Goal: Information Seeking & Learning: Learn about a topic

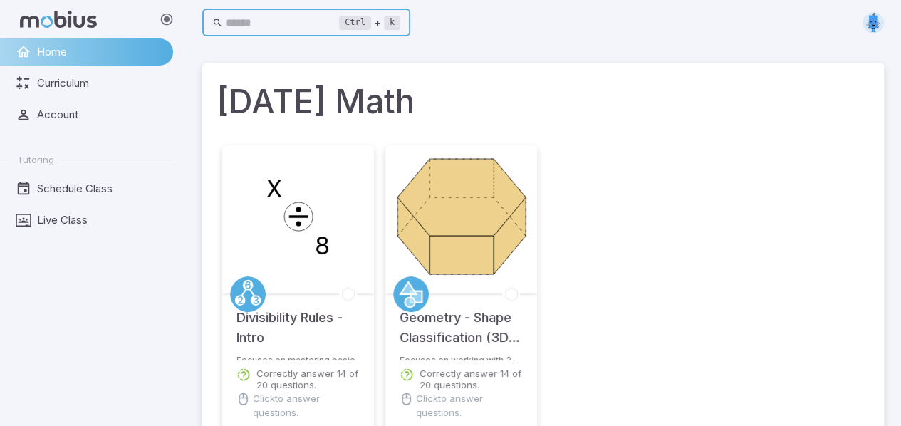
click at [340, 27] on input "text" at bounding box center [283, 23] width 114 height 28
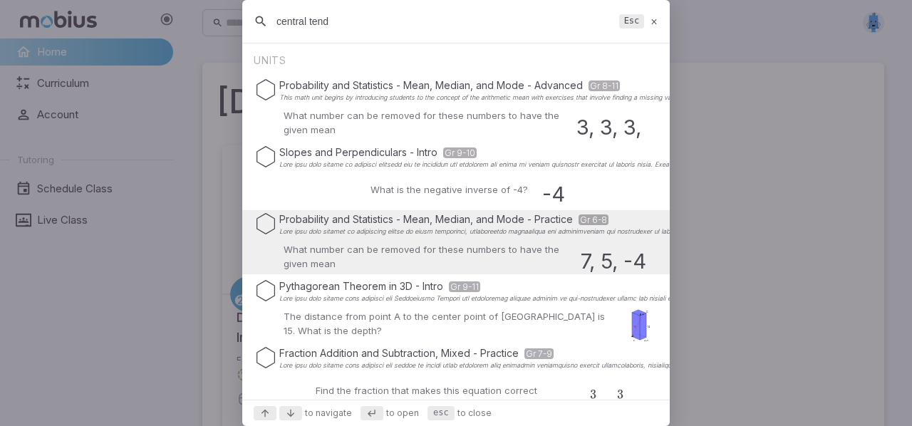
type input "central tend"
click at [472, 240] on div "What number can be removed for these numbers to have the given mean 7, 5, -4 me…" at bounding box center [456, 257] width 402 height 34
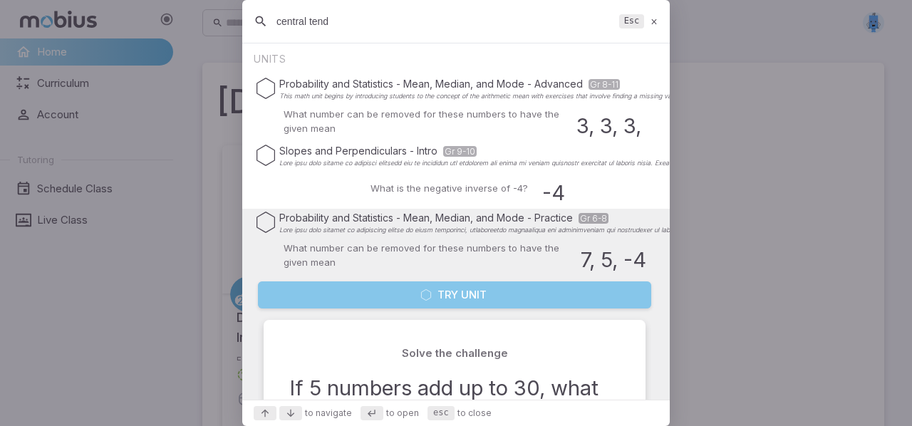
click at [469, 298] on button "Try Unit" at bounding box center [454, 294] width 393 height 27
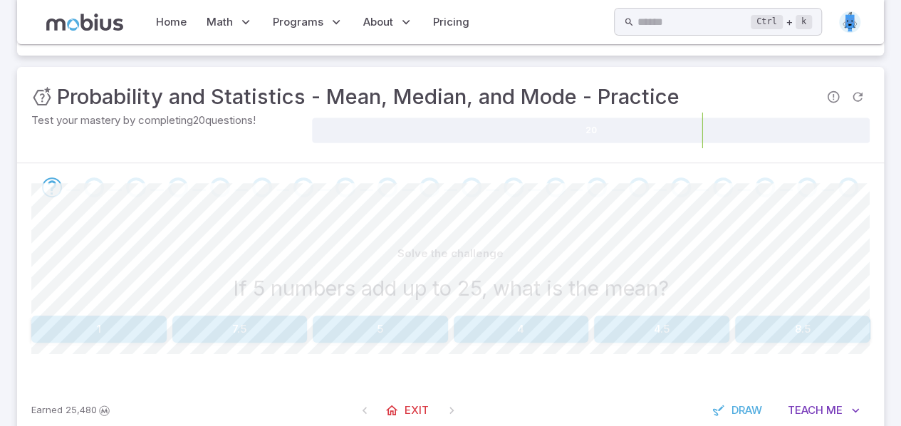
scroll to position [212, 0]
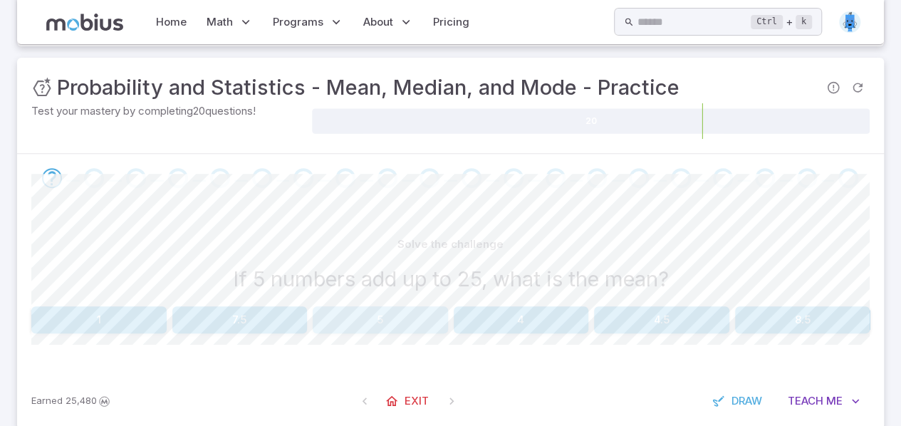
click at [393, 310] on button "5" at bounding box center [380, 319] width 135 height 27
drag, startPoint x: 393, startPoint y: 310, endPoint x: 642, endPoint y: 328, distance: 249.2
click at [806, 322] on button "15" at bounding box center [802, 319] width 135 height 27
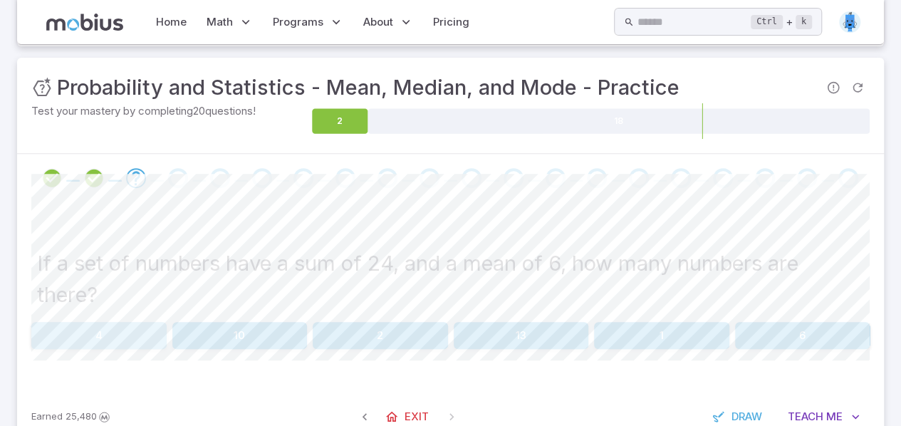
click at [98, 324] on button "4" at bounding box center [98, 335] width 135 height 27
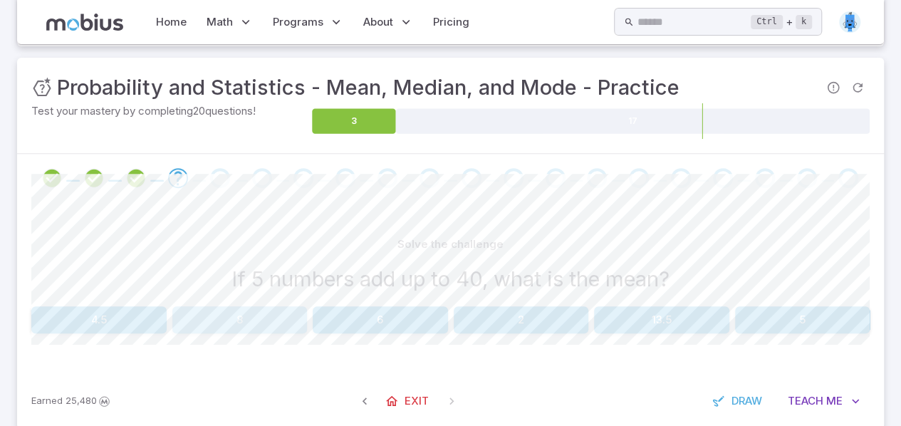
click at [246, 328] on button "8" at bounding box center [239, 319] width 135 height 27
click at [131, 327] on button "24" at bounding box center [98, 319] width 135 height 27
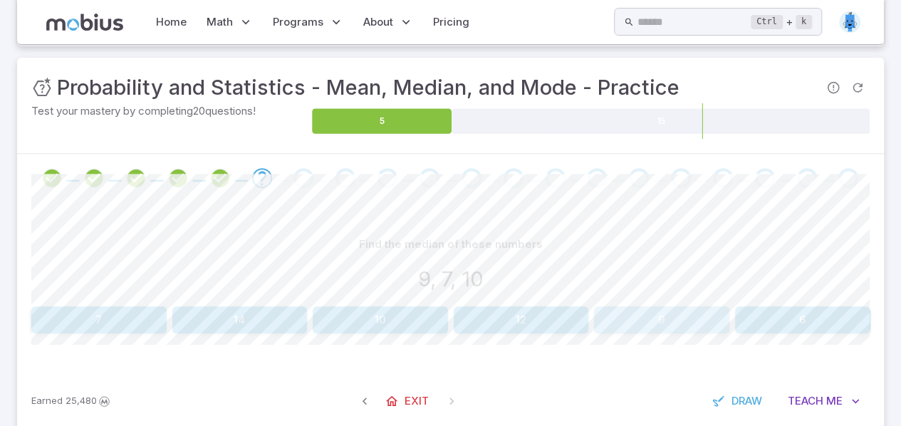
click at [684, 325] on button "9" at bounding box center [661, 319] width 135 height 27
click at [395, 321] on button "9" at bounding box center [380, 319] width 135 height 27
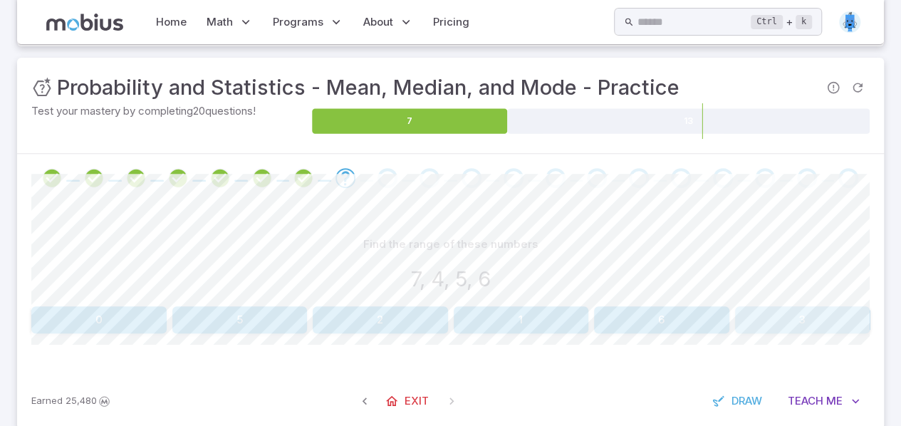
click at [831, 316] on button "3" at bounding box center [802, 319] width 135 height 27
click at [673, 314] on button "8" at bounding box center [661, 319] width 135 height 27
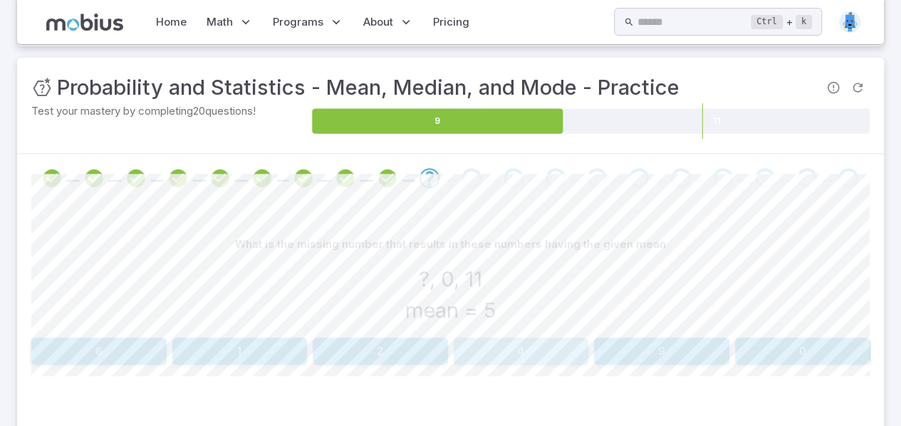
click at [531, 350] on button "4" at bounding box center [521, 351] width 135 height 27
click at [679, 350] on button "2" at bounding box center [661, 351] width 135 height 27
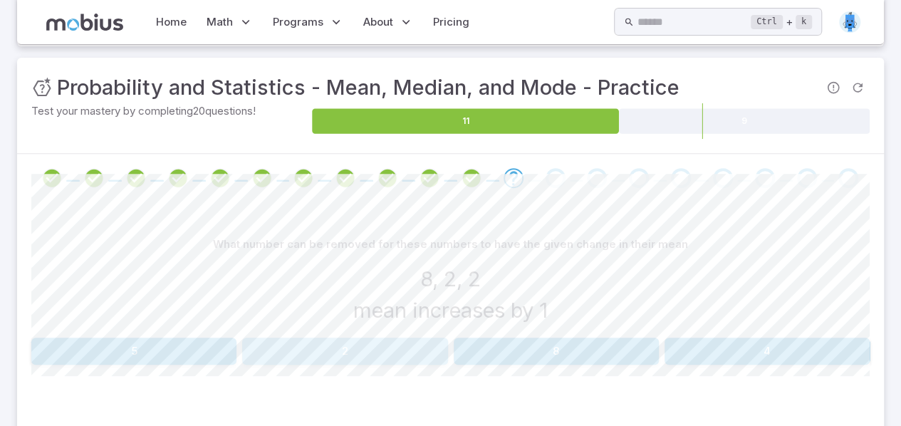
click at [392, 350] on button "2" at bounding box center [344, 351] width 205 height 27
click at [261, 256] on div "What number can be added for these numbers to have the given change in their me…" at bounding box center [450, 244] width 838 height 27
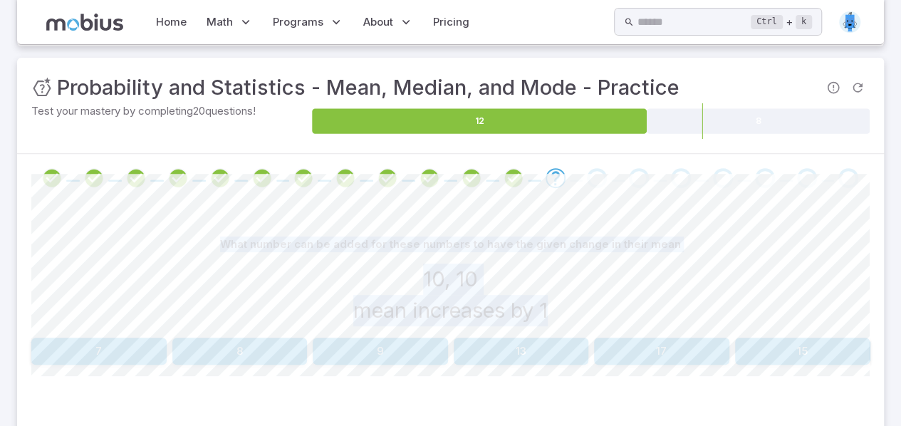
drag, startPoint x: 232, startPoint y: 240, endPoint x: 578, endPoint y: 304, distance: 352.0
click at [578, 304] on div "What number can be added for these numbers to have the given change in their me…" at bounding box center [450, 281] width 838 height 101
copy div "What number can be added for these numbers to have the given change in their me…"
click at [198, 253] on div "What number can be added for these numbers to have the given change in their me…" at bounding box center [450, 244] width 838 height 27
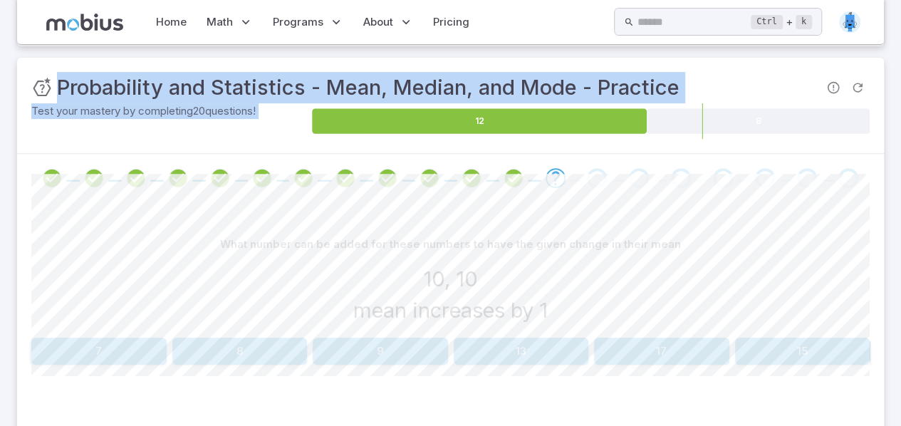
drag, startPoint x: 58, startPoint y: 80, endPoint x: 615, endPoint y: 217, distance: 573.7
click at [615, 217] on div "Unit Mastery : Probability and Statistics - Mean, Median, and Mode - Practice T…" at bounding box center [450, 259] width 867 height 402
click at [113, 250] on div "What number can be added for these numbers to have the given change in their me…" at bounding box center [450, 244] width 838 height 27
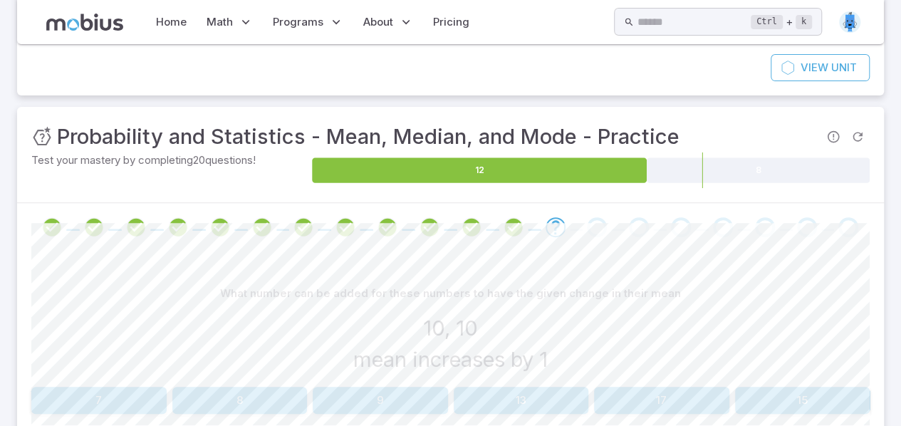
scroll to position [271, 0]
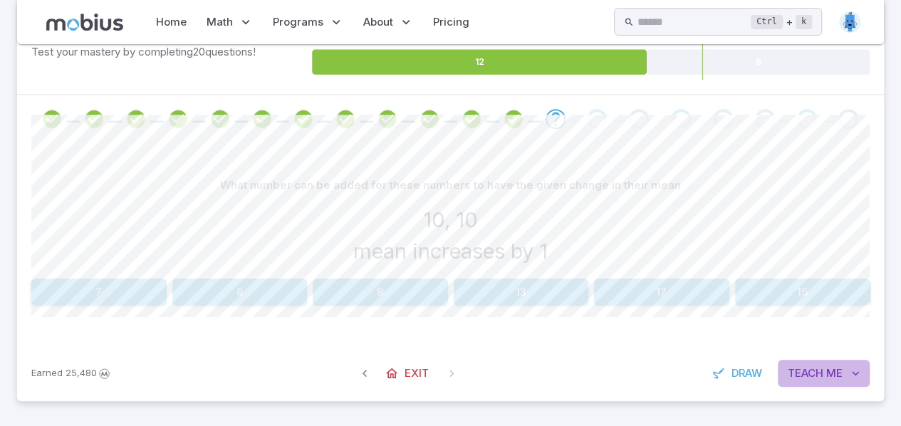
click at [808, 370] on span "Teach" at bounding box center [806, 373] width 36 height 16
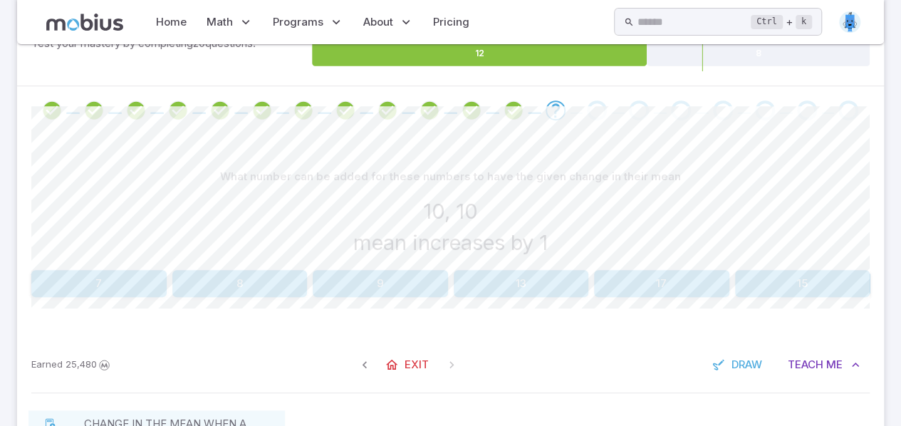
scroll to position [282, 0]
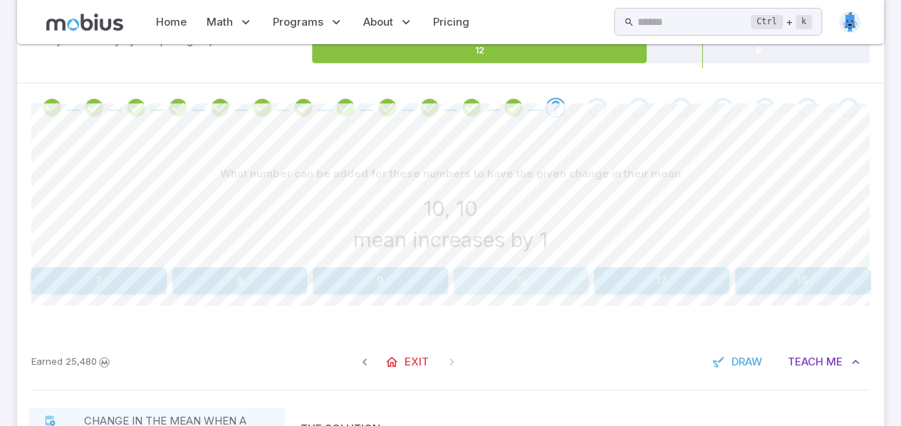
click at [537, 286] on button "13" at bounding box center [521, 280] width 135 height 27
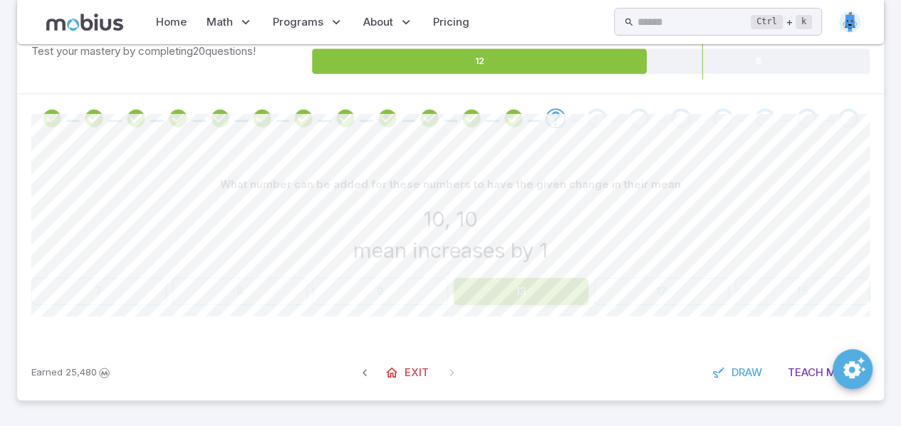
scroll to position [271, 0]
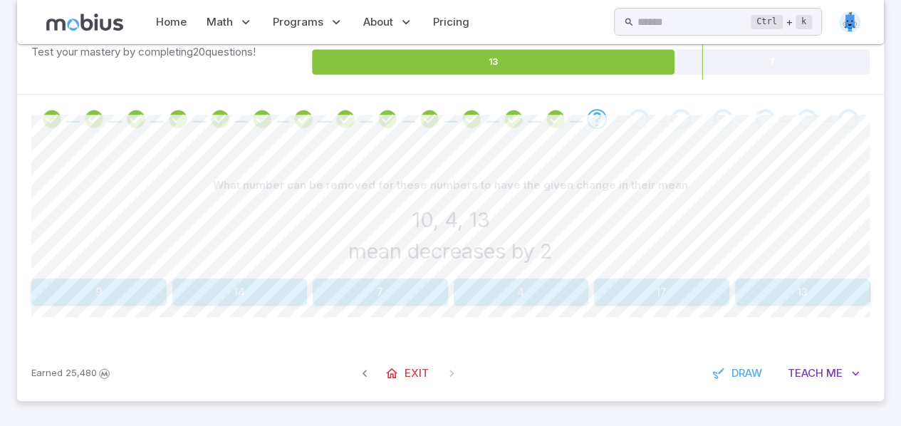
click at [3, 198] on section "Probability and Statistics - Mean, Median, and Mode - Practice Skills you will …" at bounding box center [450, 100] width 901 height 653
click at [537, 286] on button "4" at bounding box center [521, 291] width 135 height 27
click at [686, 50] on icon at bounding box center [688, 62] width 28 height 25
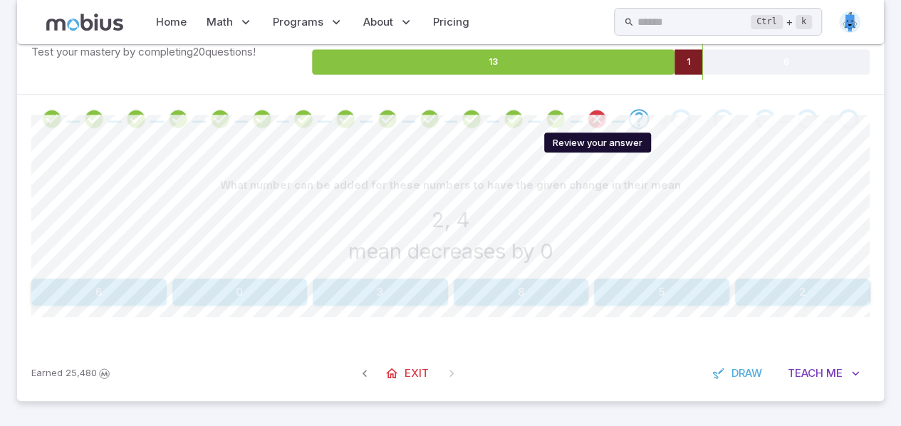
click at [600, 114] on icon "Review your answer" at bounding box center [596, 118] width 21 height 21
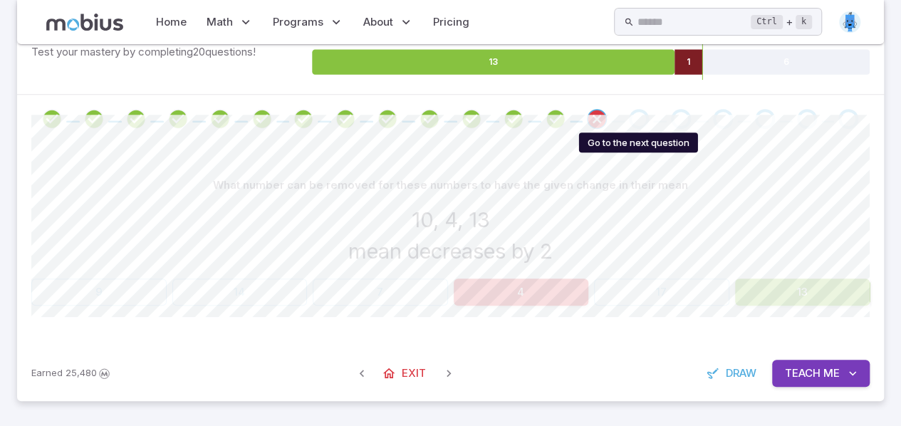
click at [641, 112] on div "Go to the next question" at bounding box center [639, 119] width 20 height 20
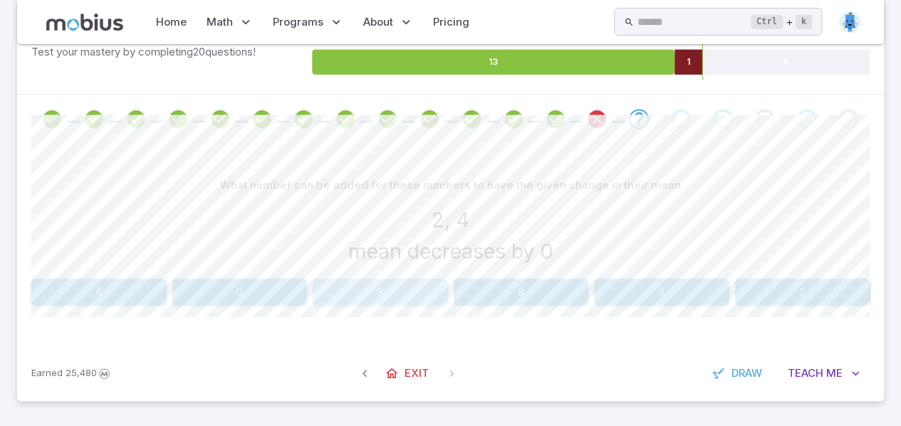
click at [392, 282] on button "3" at bounding box center [380, 291] width 135 height 27
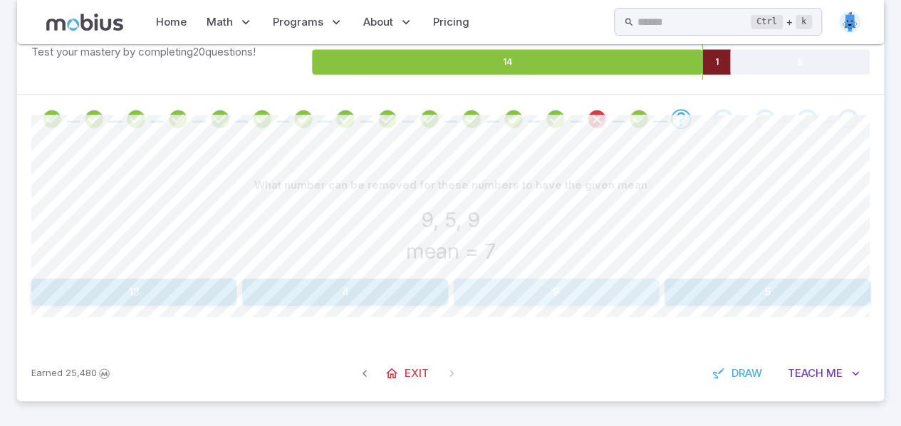
click at [580, 281] on button "9" at bounding box center [556, 291] width 205 height 27
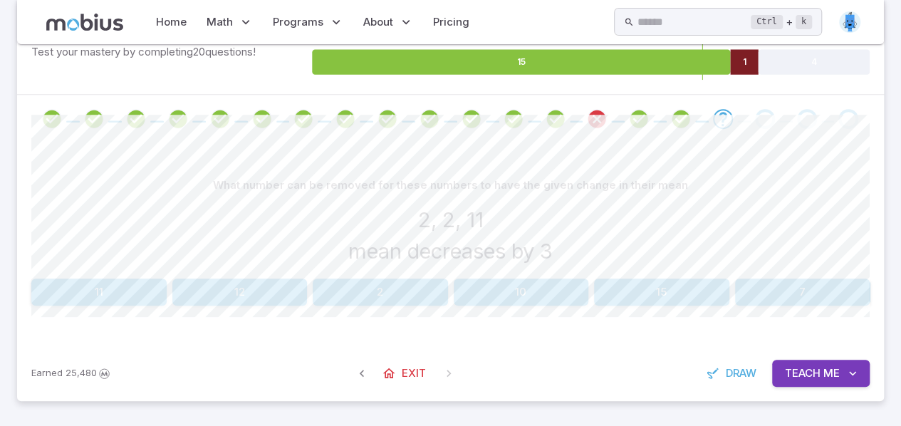
click at [125, 303] on button "11" at bounding box center [98, 291] width 135 height 27
